Goal: Navigation & Orientation: Find specific page/section

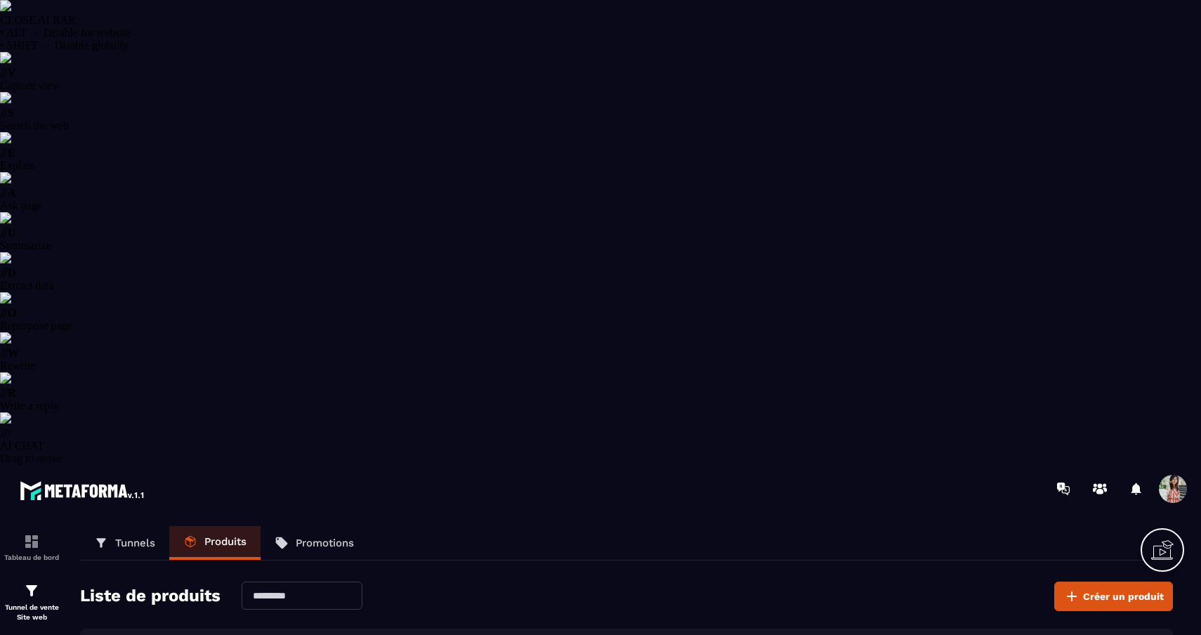
select select "******"
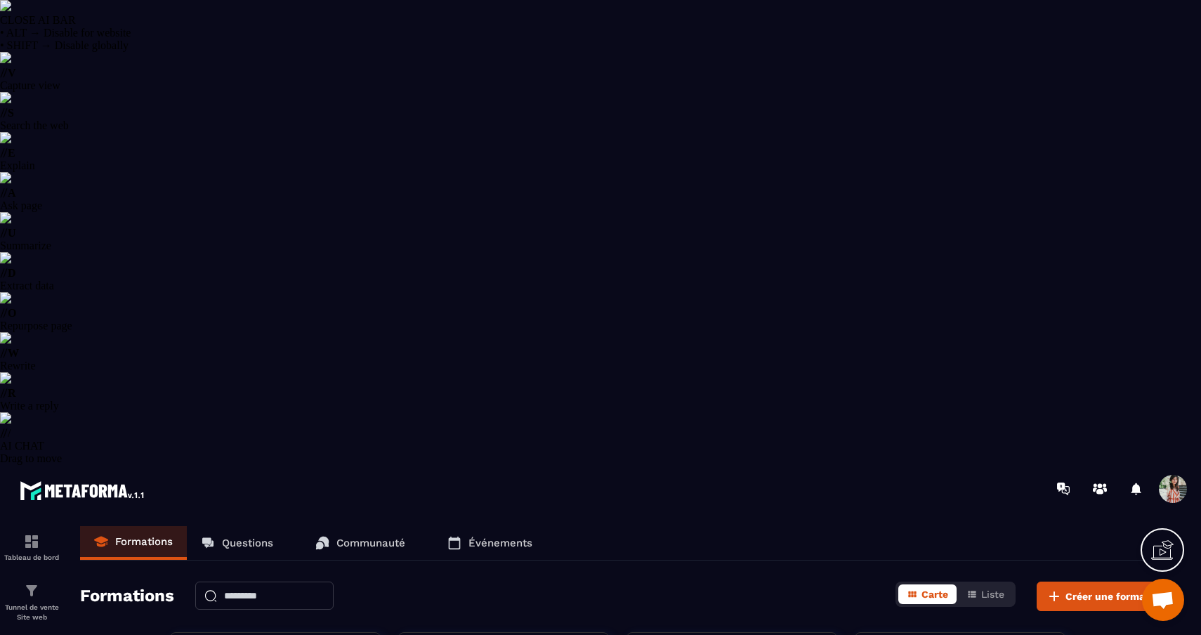
click at [363, 537] on p "Communauté" at bounding box center [371, 543] width 69 height 13
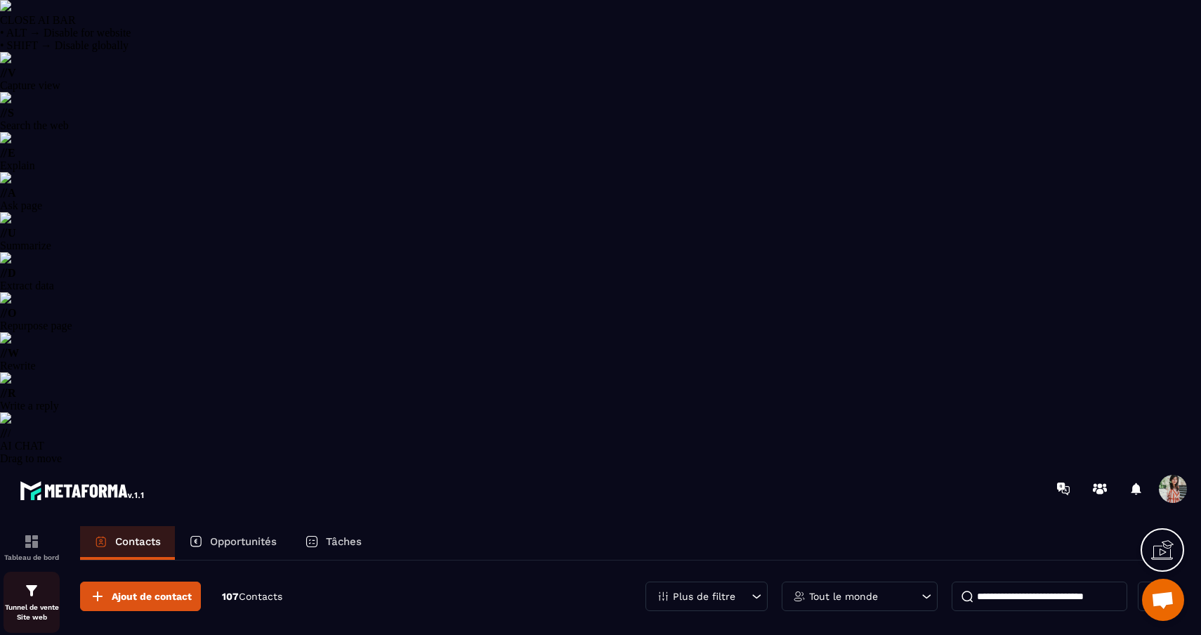
click at [12, 603] on p "Tunnel de vente Site web" at bounding box center [32, 613] width 56 height 20
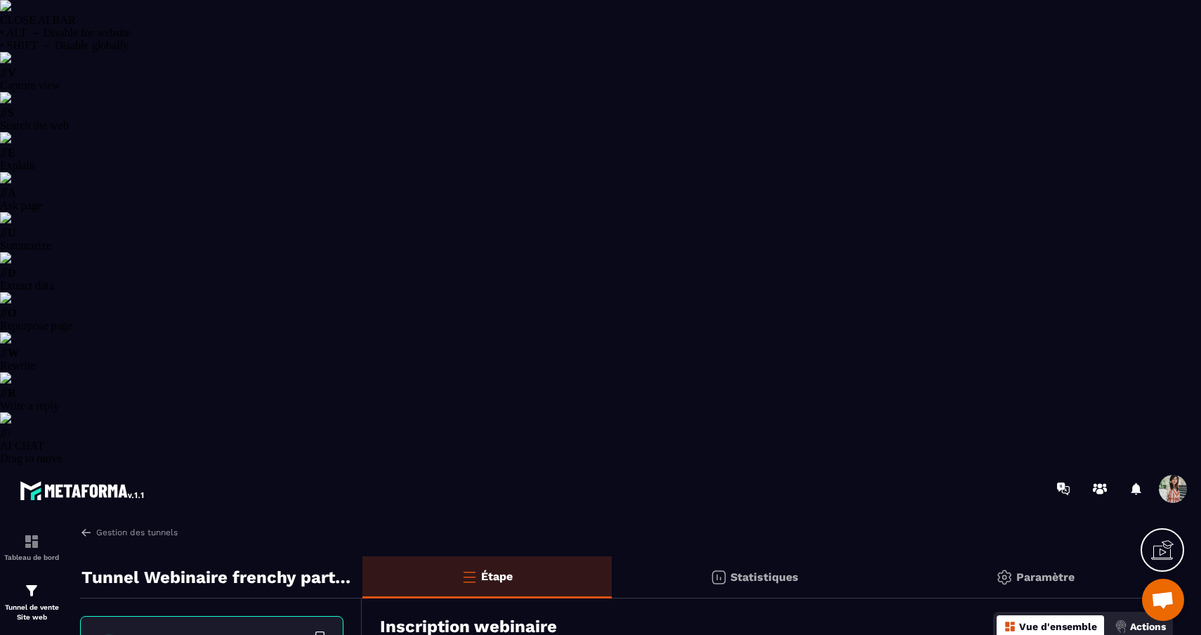
click at [1041, 570] on p "Paramètre" at bounding box center [1046, 576] width 58 height 13
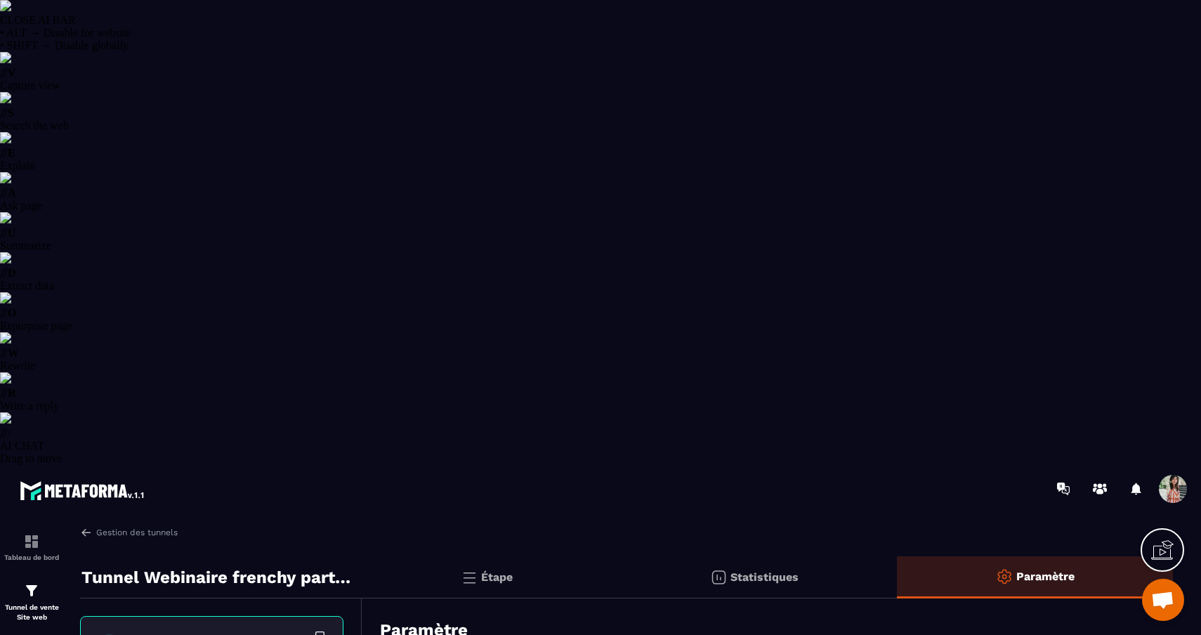
click at [769, 570] on p "Statistiques" at bounding box center [765, 576] width 68 height 13
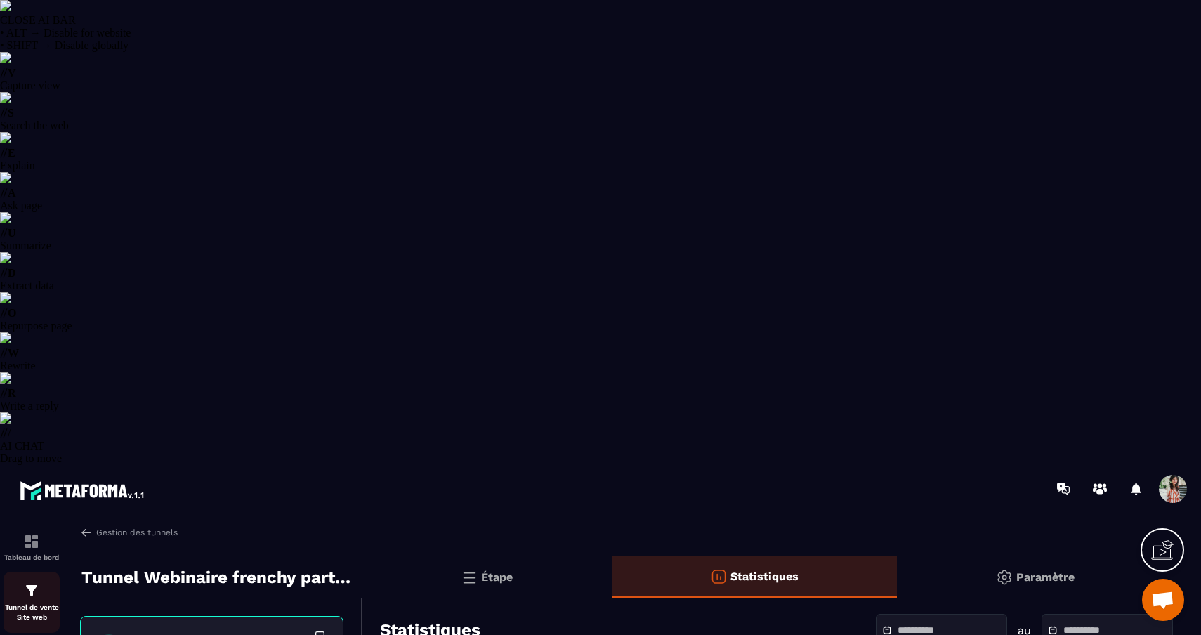
click at [34, 582] on div "Tunnel de vente Site web" at bounding box center [32, 602] width 56 height 40
